Goal: Information Seeking & Learning: Learn about a topic

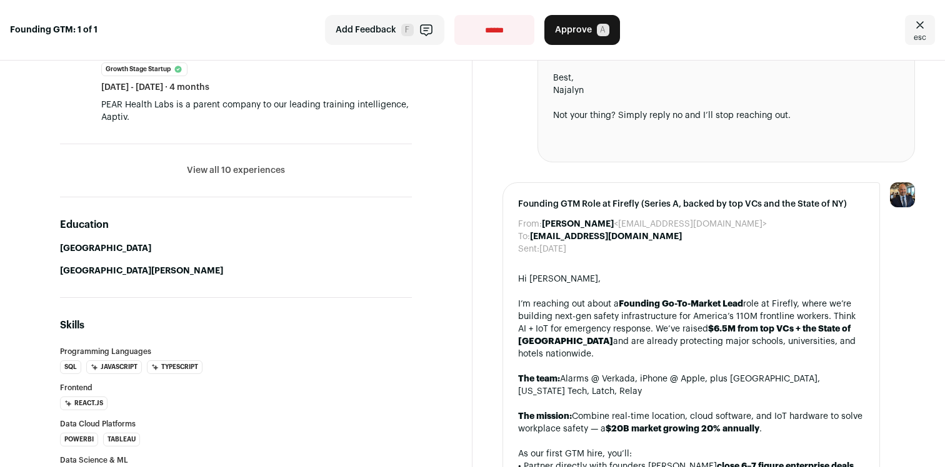
scroll to position [490, 0]
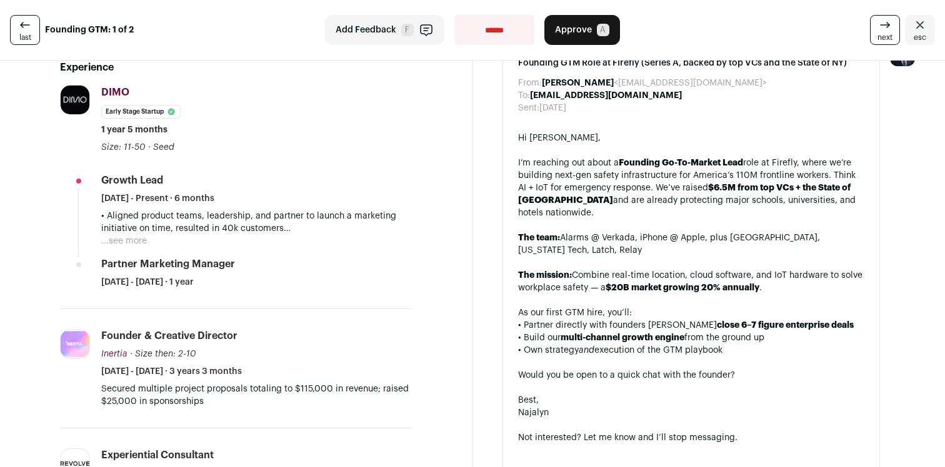
scroll to position [226, 0]
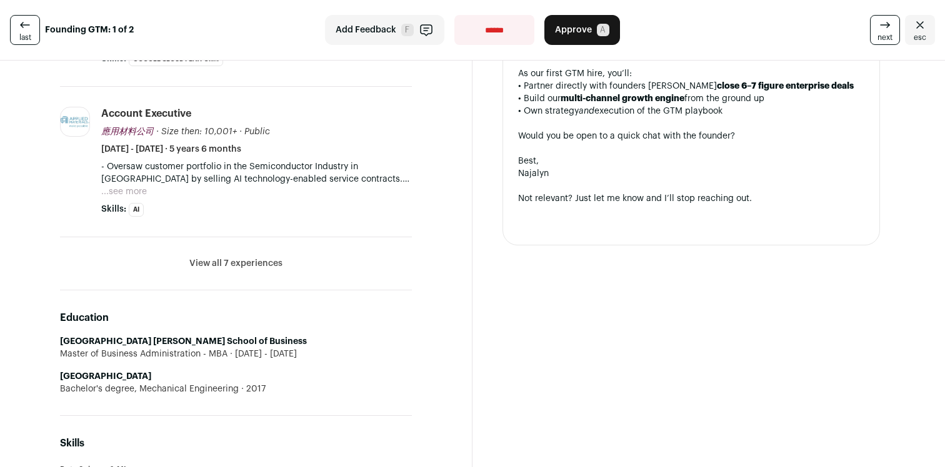
scroll to position [707, 0]
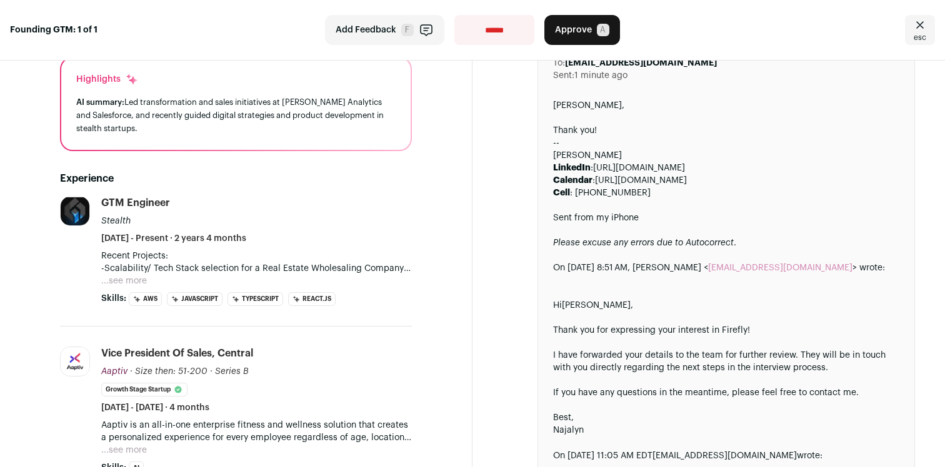
scroll to position [517, 0]
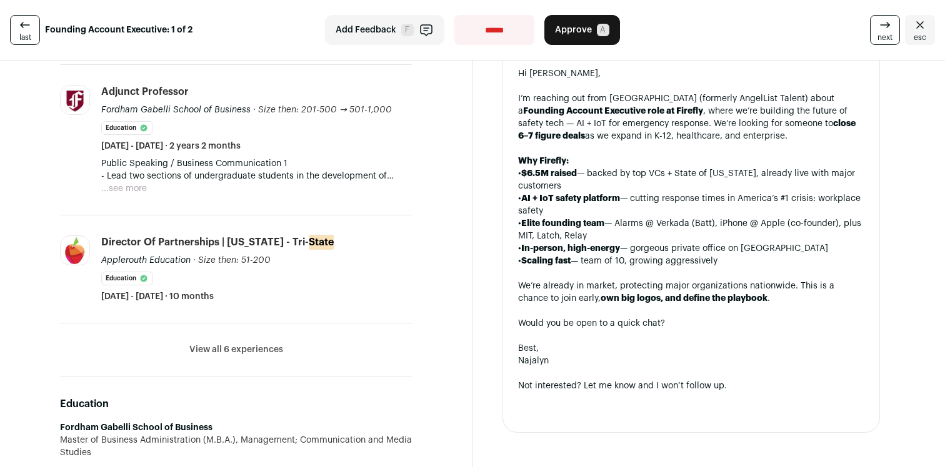
scroll to position [554, 0]
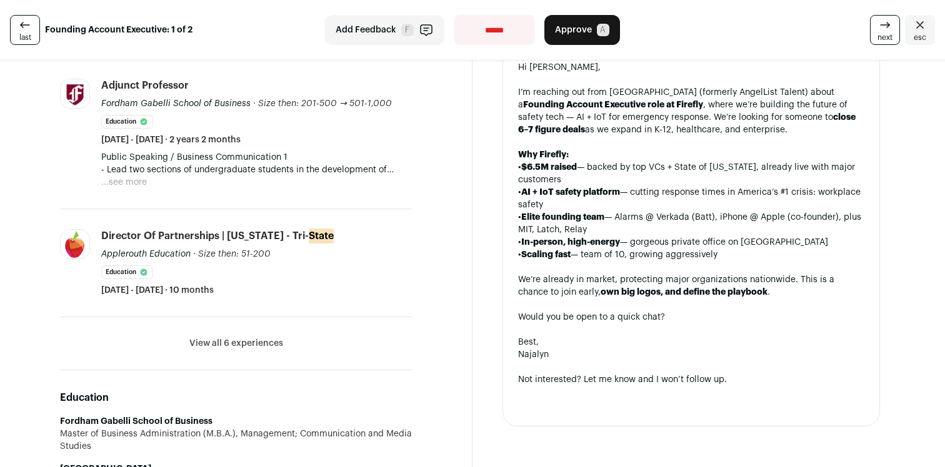
click at [250, 342] on button "View all 6 experiences" at bounding box center [236, 343] width 94 height 12
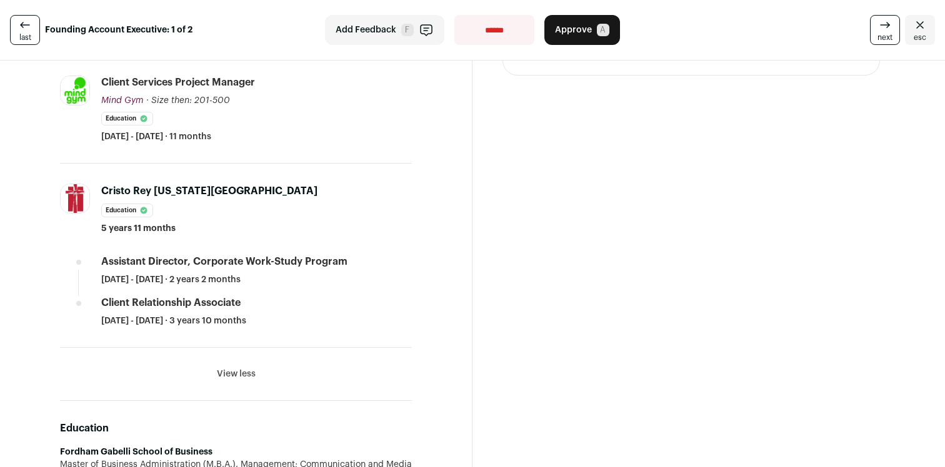
scroll to position [906, 0]
